Goal: Task Accomplishment & Management: Manage account settings

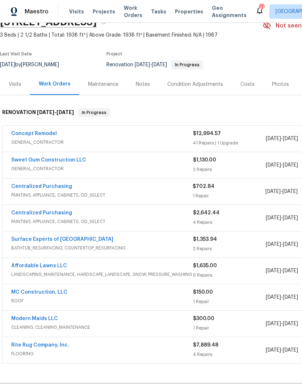
scroll to position [37, 0]
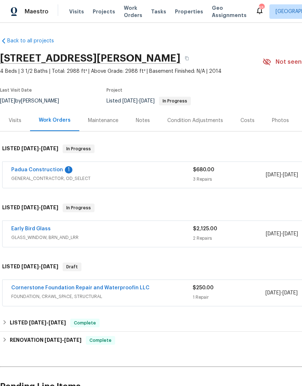
click at [34, 226] on link "Early Bird Glass" at bounding box center [30, 228] width 39 height 5
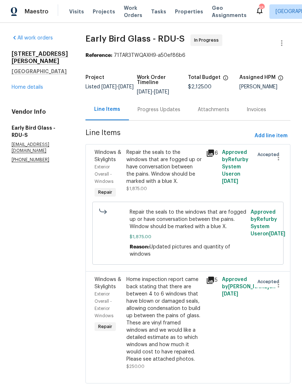
click at [155, 106] on div "Progress Updates" at bounding box center [159, 109] width 60 height 21
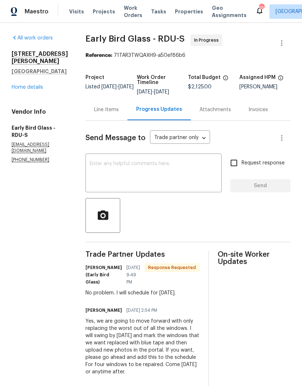
click at [164, 172] on textarea at bounding box center [154, 173] width 128 height 25
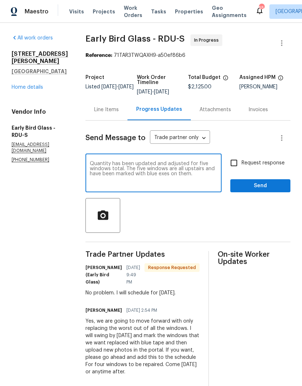
click at [161, 174] on textarea "Quantity has been updated and adjusted for five windows total. The five windows…" at bounding box center [154, 173] width 128 height 25
click at [204, 163] on textarea "Quantity has been updated and adjusted for five windows total. The five windows…" at bounding box center [154, 173] width 128 height 25
type textarea "Quantity has been updated and adjusted for 5 windows total. The five windows ar…"
click at [237, 166] on input "Request response" at bounding box center [233, 162] width 15 height 15
checkbox input "true"
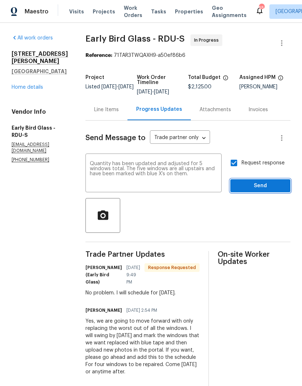
click at [255, 187] on span "Send" at bounding box center [260, 186] width 49 height 9
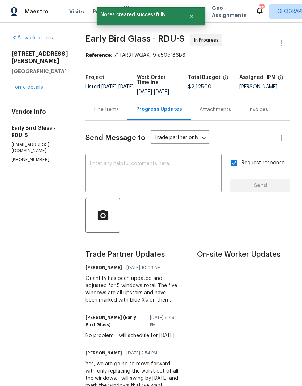
click at [90, 168] on textarea at bounding box center [154, 173] width 128 height 25
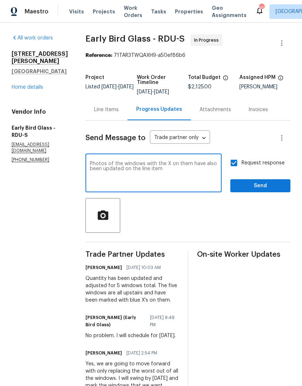
type textarea "Photos of the windows with the X on them have also been updated on the line item"
click at [267, 186] on span "Send" at bounding box center [260, 186] width 49 height 9
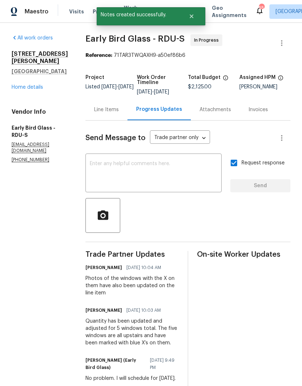
click at [21, 90] on div "3575 Bragg Valley Ln Wake Forest, NC 27587 Home details" at bounding box center [40, 70] width 57 height 41
click at [21, 90] on link "Home details" at bounding box center [28, 87] width 32 height 5
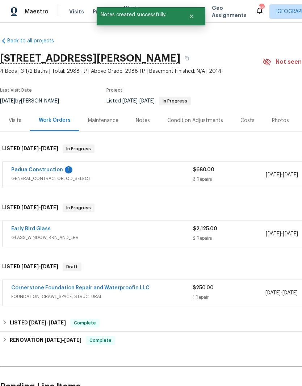
click at [139, 121] on div "Notes" at bounding box center [143, 120] width 14 height 7
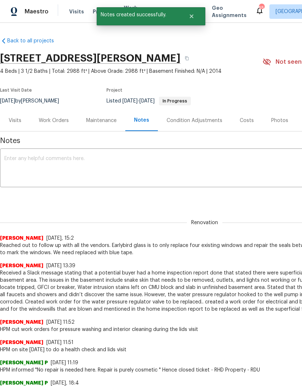
click at [17, 164] on textarea at bounding box center [204, 168] width 401 height 25
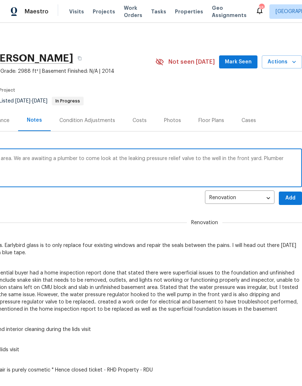
scroll to position [0, 107]
type textarea "Power has been restored to the basement area. We are awaiting a plumber to come…"
click at [290, 200] on span "Add" at bounding box center [291, 198] width 12 height 9
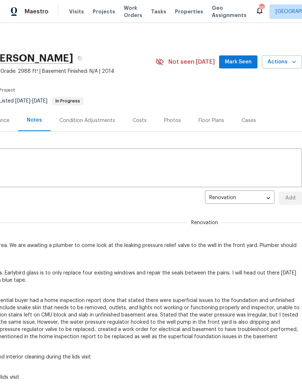
click at [22, 171] on textarea at bounding box center [97, 168] width 401 height 25
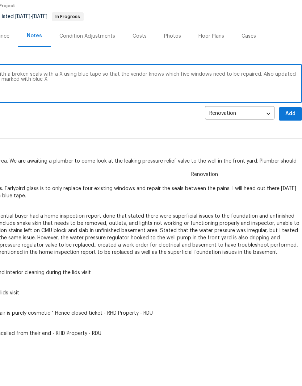
scroll to position [36, 107]
type textarea "On-site visit today to mark the windows with a broken seals with a X using blue…"
click at [292, 155] on button "Add" at bounding box center [290, 161] width 23 height 13
